Goal: Information Seeking & Learning: Find contact information

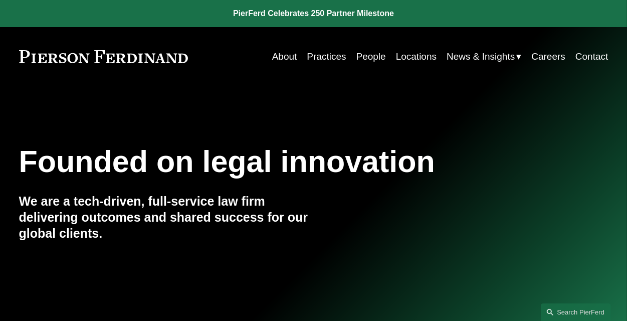
click at [424, 56] on link "Locations" at bounding box center [416, 56] width 41 height 19
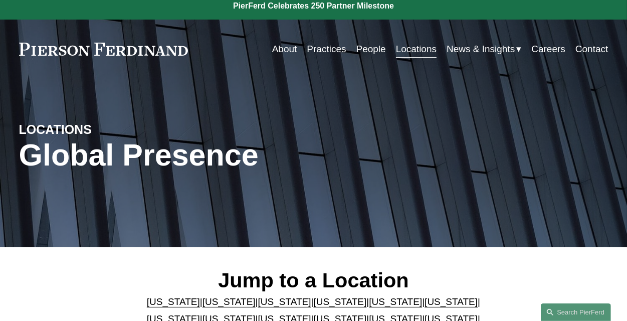
scroll to position [100, 0]
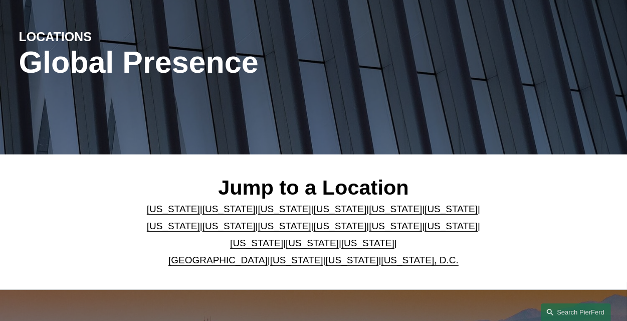
click at [369, 226] on link "[US_STATE]" at bounding box center [395, 225] width 53 height 11
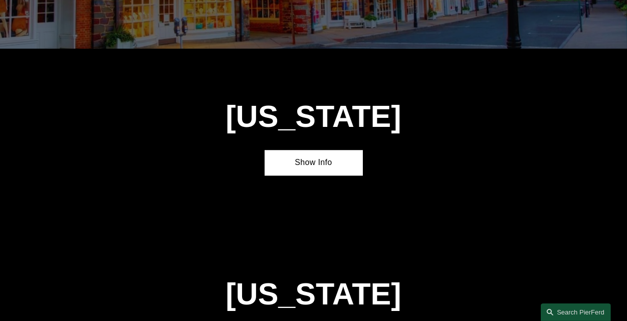
scroll to position [2187, 0]
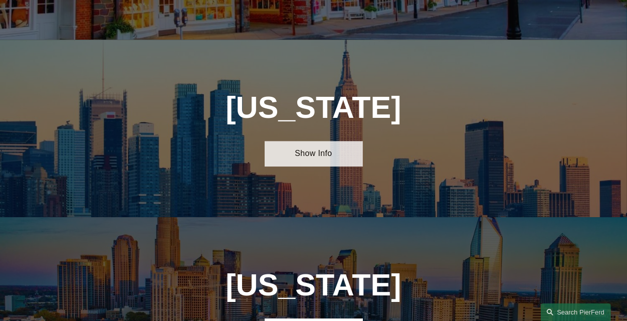
click at [317, 141] on link "Show Info" at bounding box center [313, 154] width 98 height 26
